Goal: Communication & Community: Share content

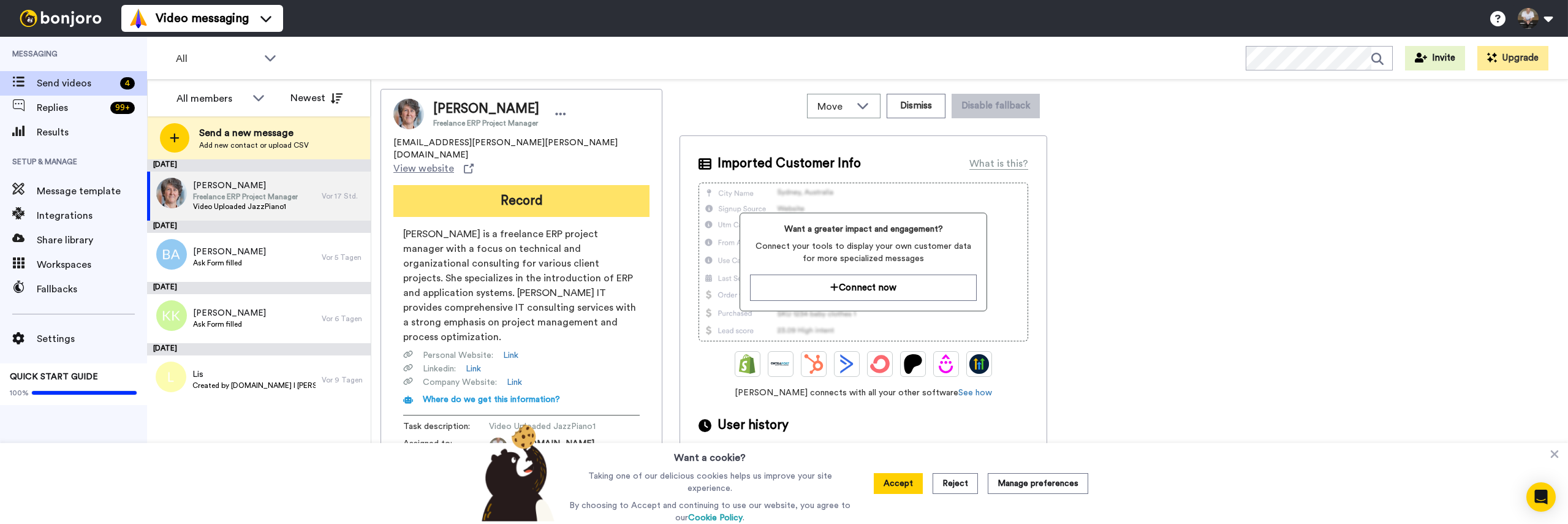
click at [475, 185] on button "Record" at bounding box center [521, 201] width 256 height 32
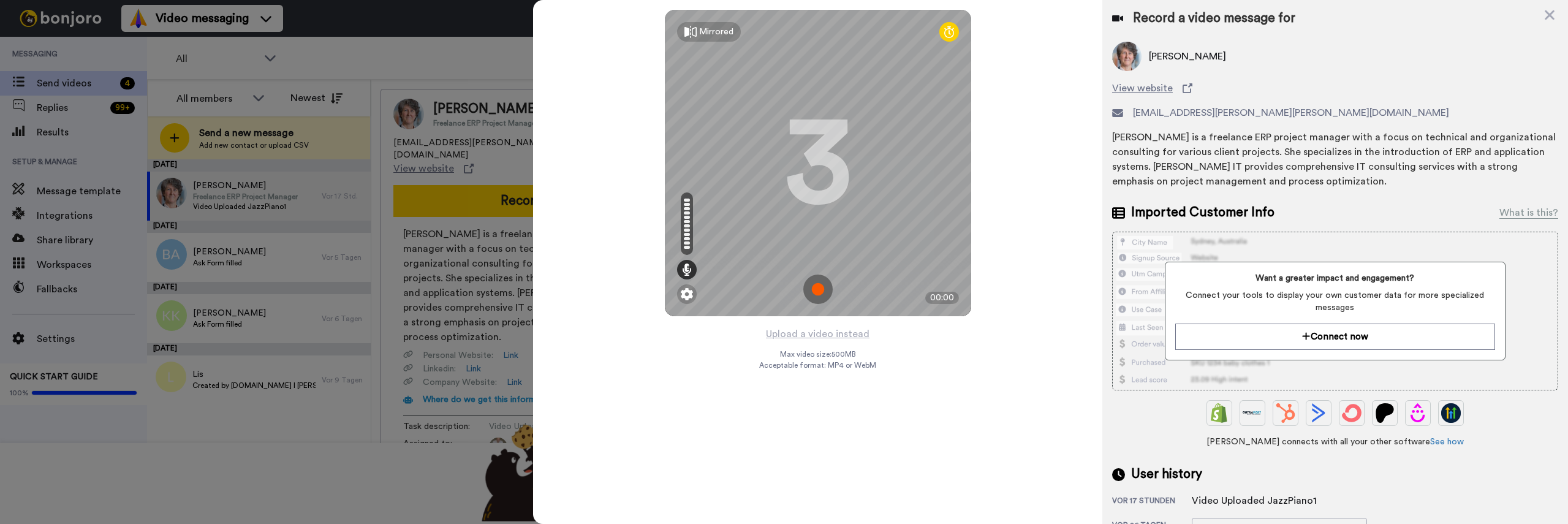
click at [817, 295] on img at bounding box center [818, 289] width 29 height 29
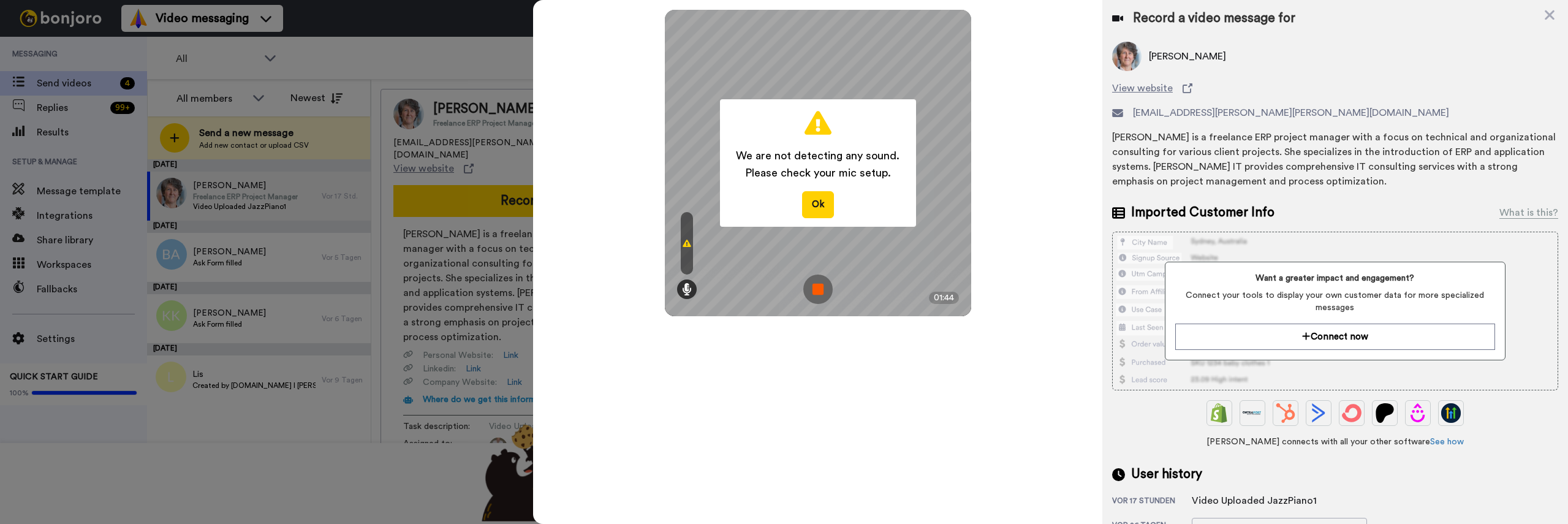
click at [815, 290] on img at bounding box center [818, 289] width 29 height 29
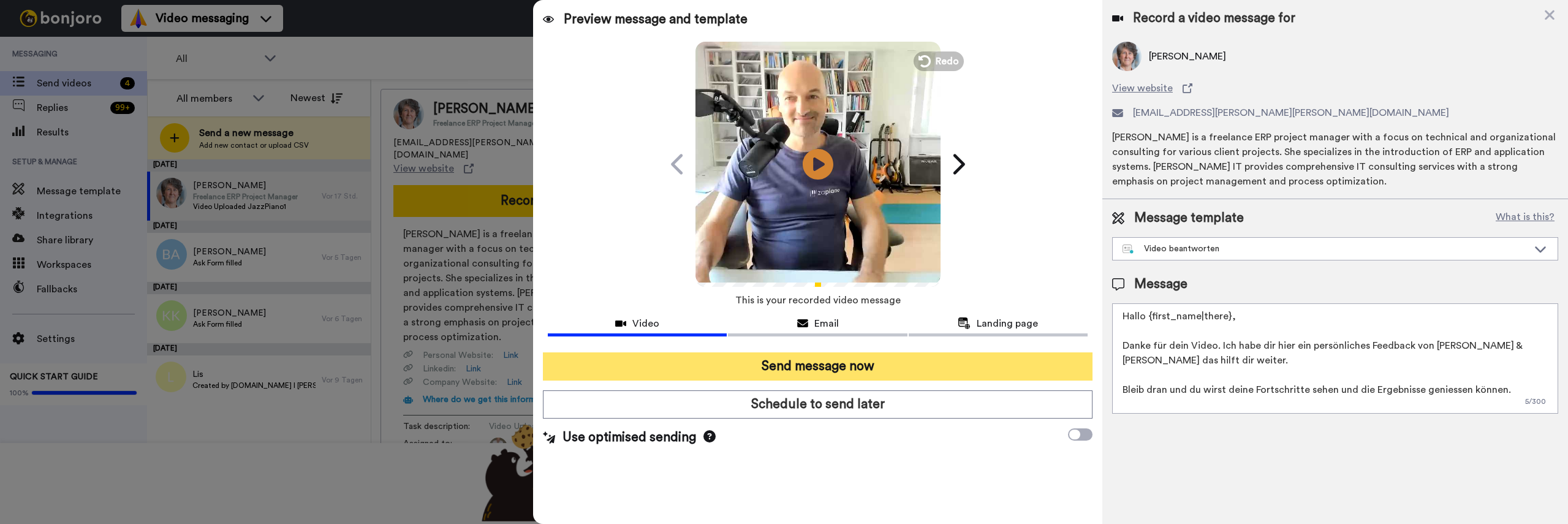
click at [1011, 369] on button "Send message now" at bounding box center [817, 366] width 549 height 28
